Goal: Task Accomplishment & Management: Manage account settings

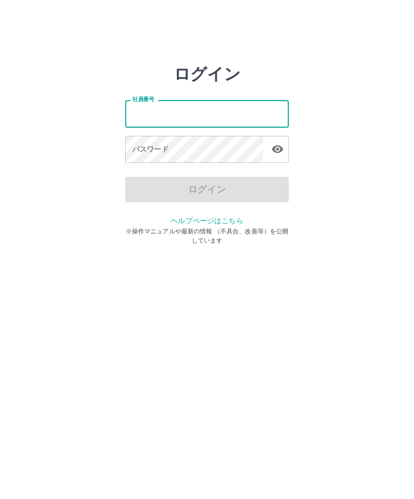
type input "*******"
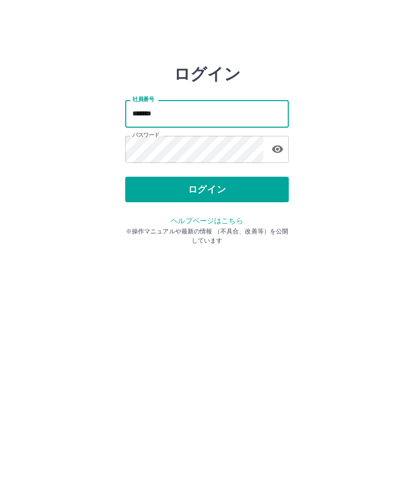
click at [269, 198] on button "ログイン" at bounding box center [207, 190] width 164 height 26
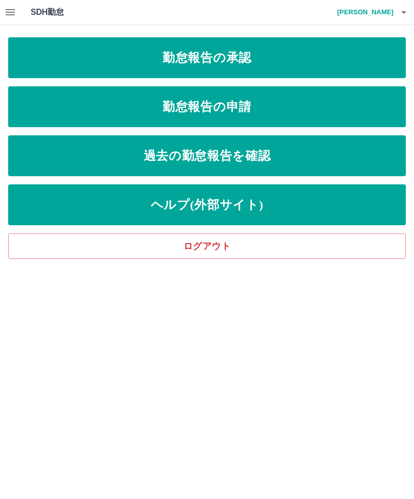
click at [320, 55] on link "勤怠報告の承認" at bounding box center [207, 57] width 398 height 41
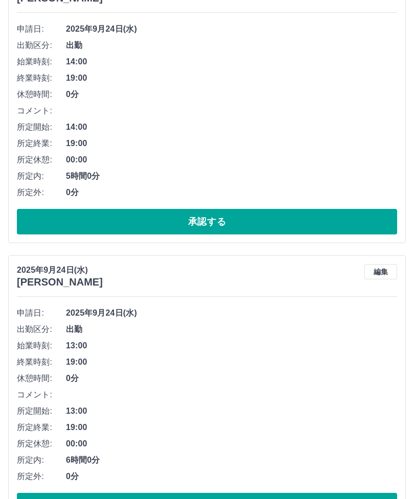
scroll to position [566, 0]
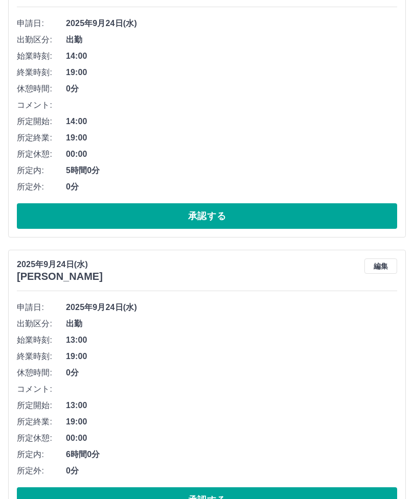
click at [240, 499] on button "承認する" at bounding box center [207, 500] width 380 height 26
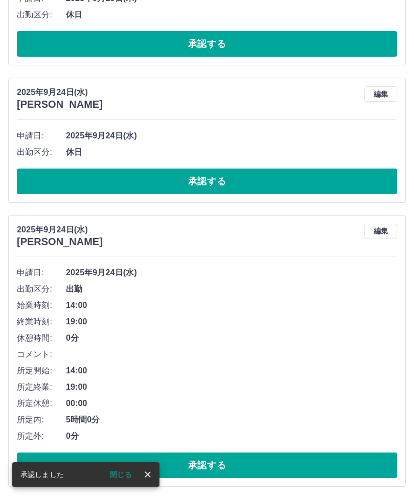
scroll to position [282, 0]
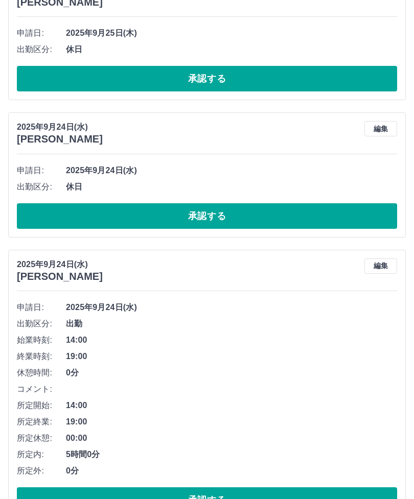
click at [329, 493] on button "承認する" at bounding box center [207, 500] width 380 height 26
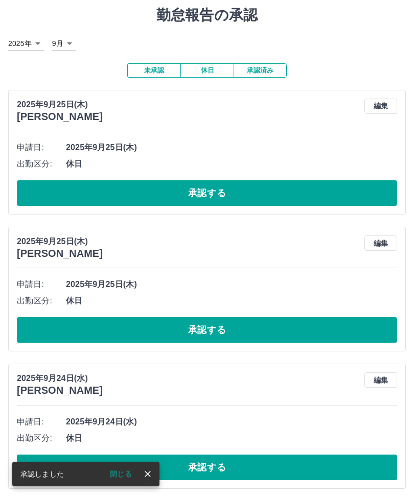
scroll to position [31, 0]
click at [308, 463] on button "承認する" at bounding box center [207, 468] width 380 height 26
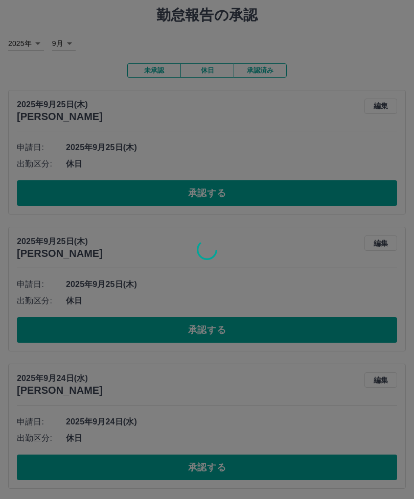
scroll to position [0, 0]
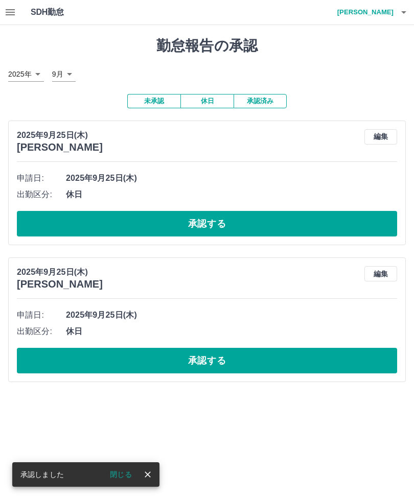
click at [393, 20] on h4 "[PERSON_NAME]" at bounding box center [362, 12] width 61 height 25
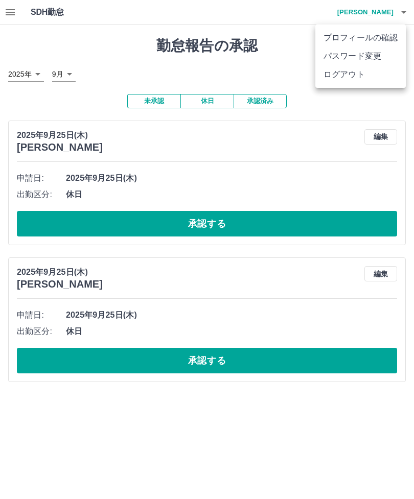
click at [370, 83] on li "ログアウト" at bounding box center [360, 74] width 90 height 18
